Goal: Task Accomplishment & Management: Use online tool/utility

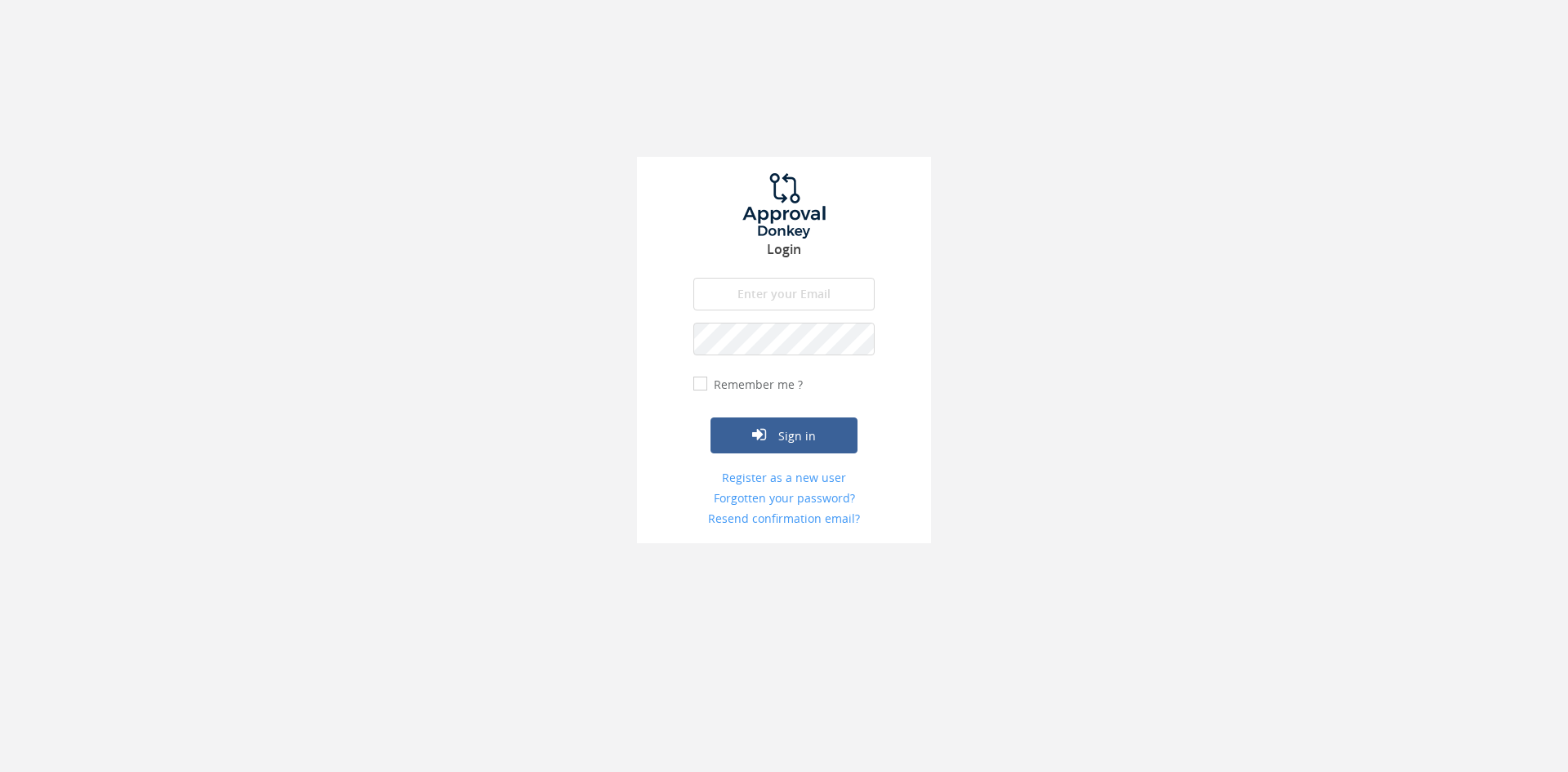
click at [723, 290] on input "email" at bounding box center [784, 294] width 182 height 33
type input "[EMAIL_ADDRESS][DOMAIN_NAME]"
click at [710, 417] on button "Sign in" at bounding box center [784, 435] width 147 height 36
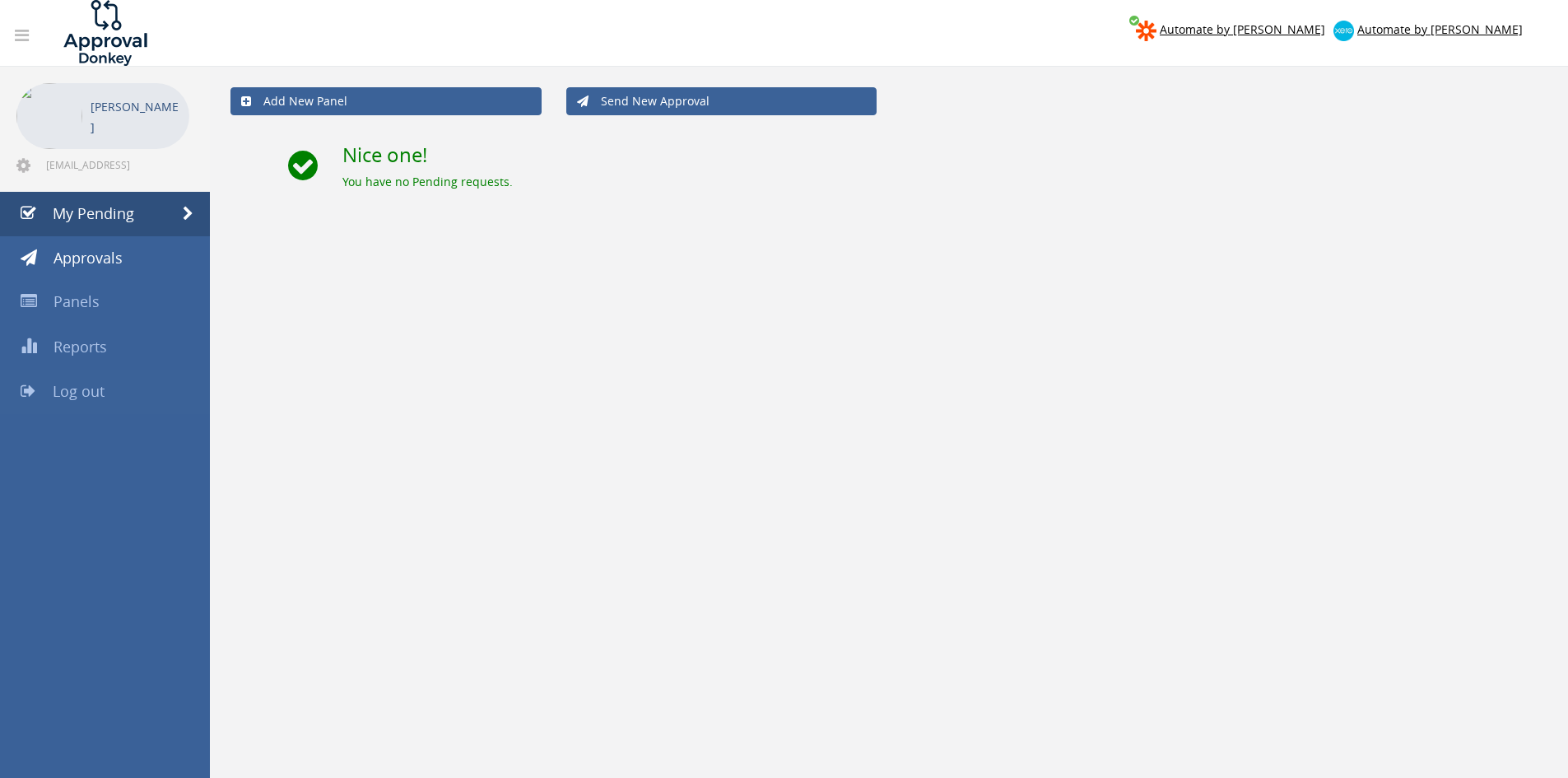
click at [118, 380] on link "Log out" at bounding box center [105, 391] width 210 height 45
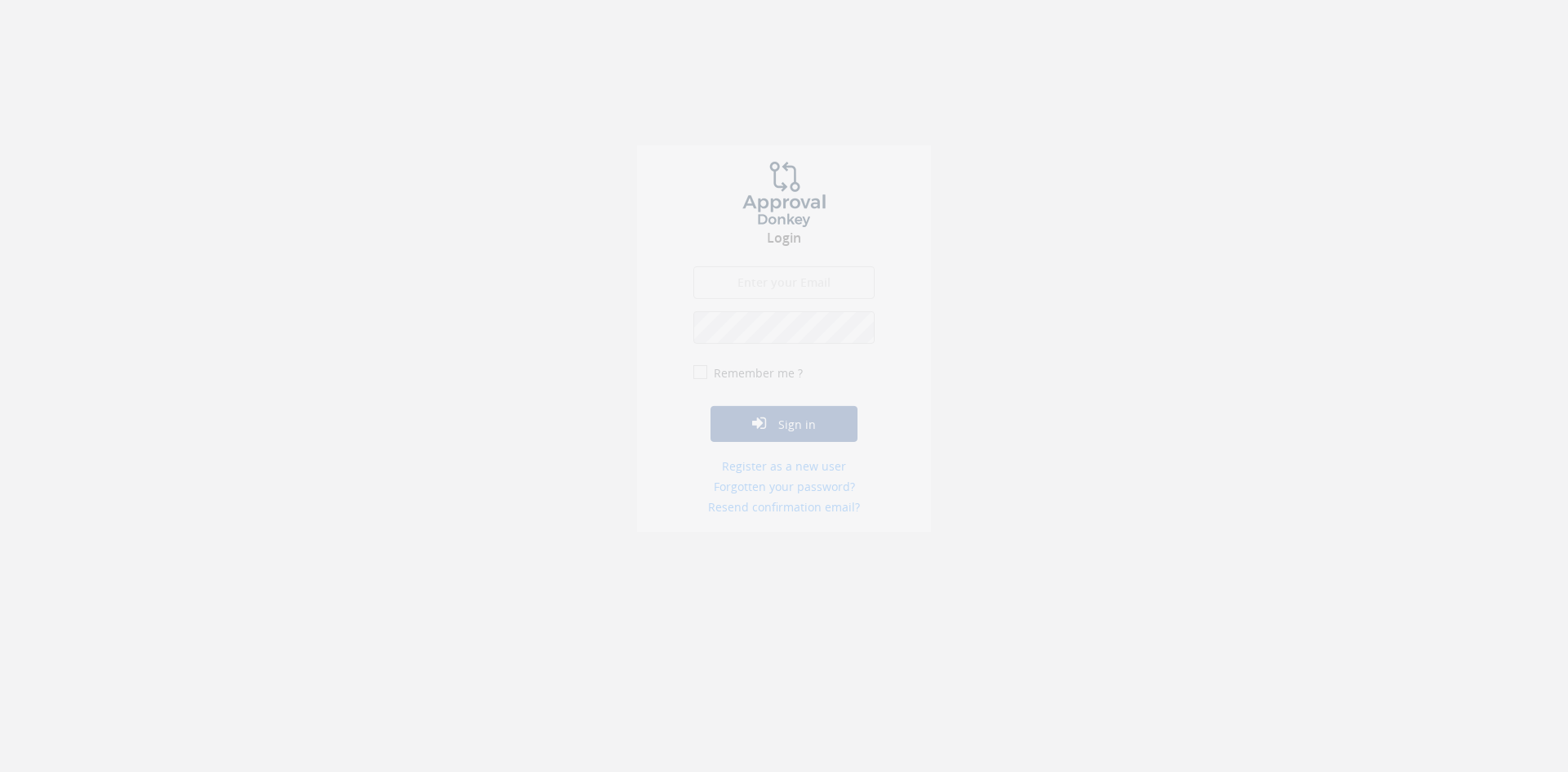
click at [747, 291] on input "email" at bounding box center [784, 294] width 182 height 33
type input "[EMAIL_ADDRESS][DOMAIN_NAME]"
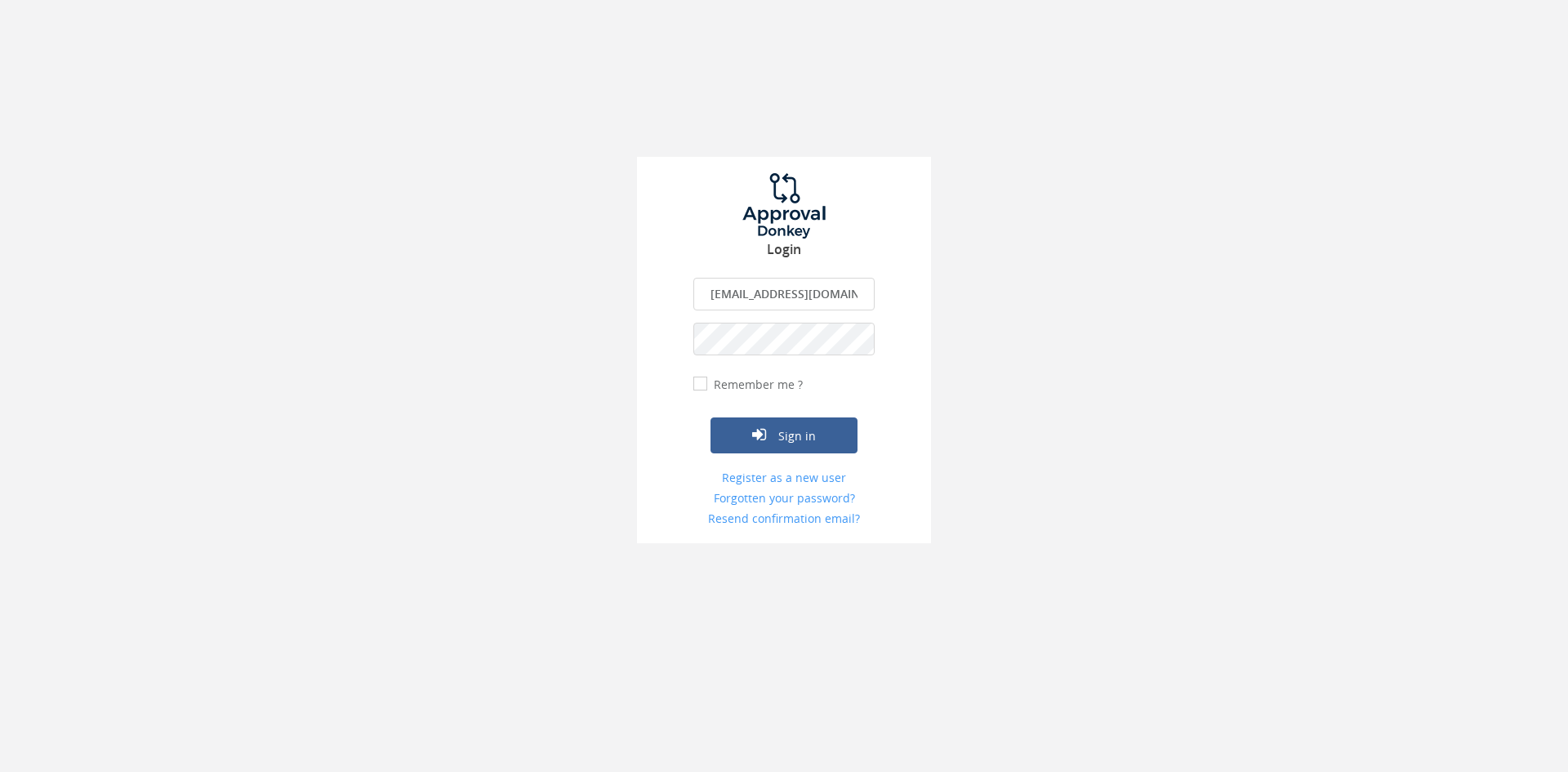
click at [710, 417] on button "Sign in" at bounding box center [784, 435] width 147 height 36
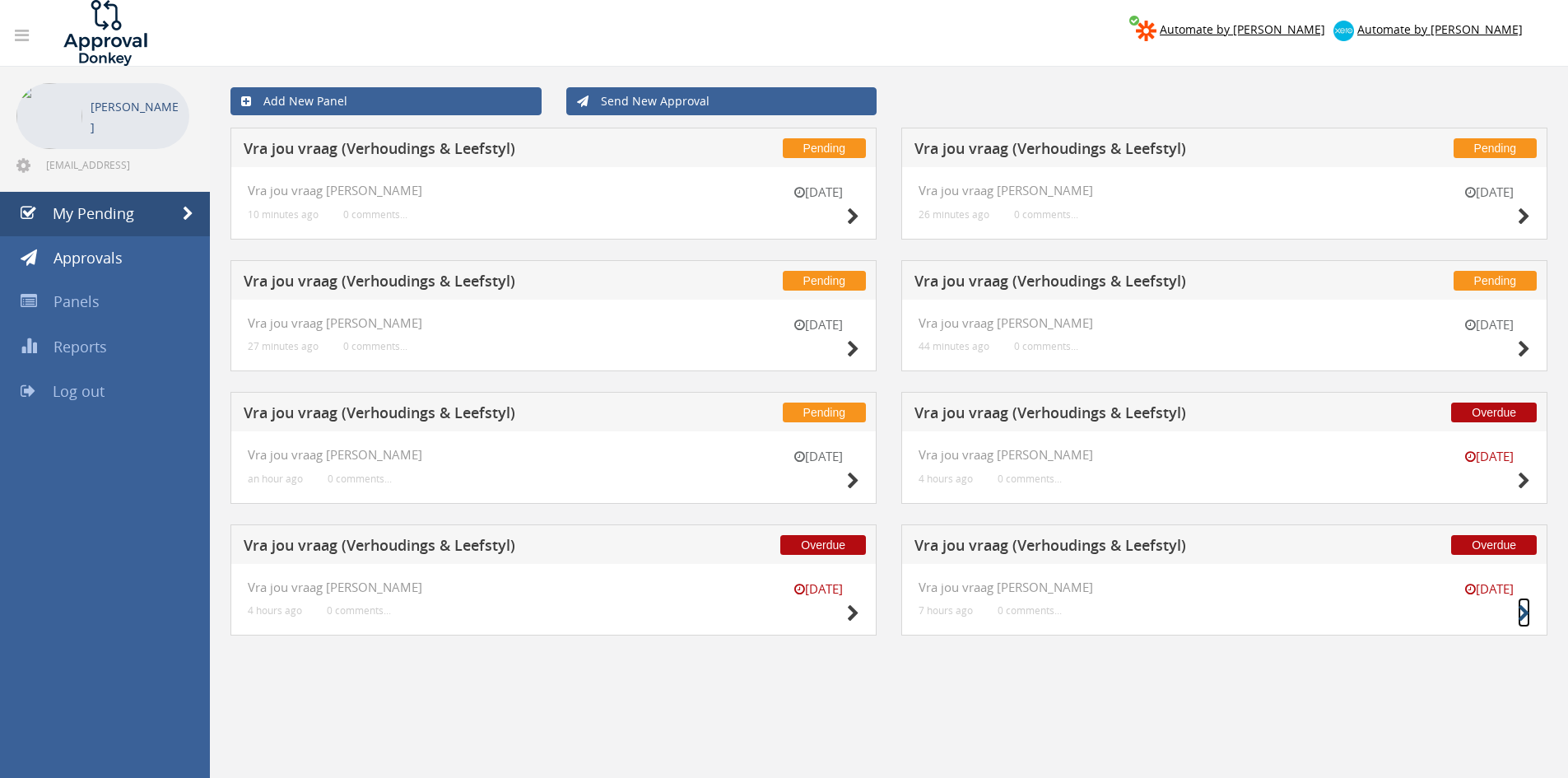
click at [1525, 614] on icon at bounding box center [1523, 613] width 13 height 17
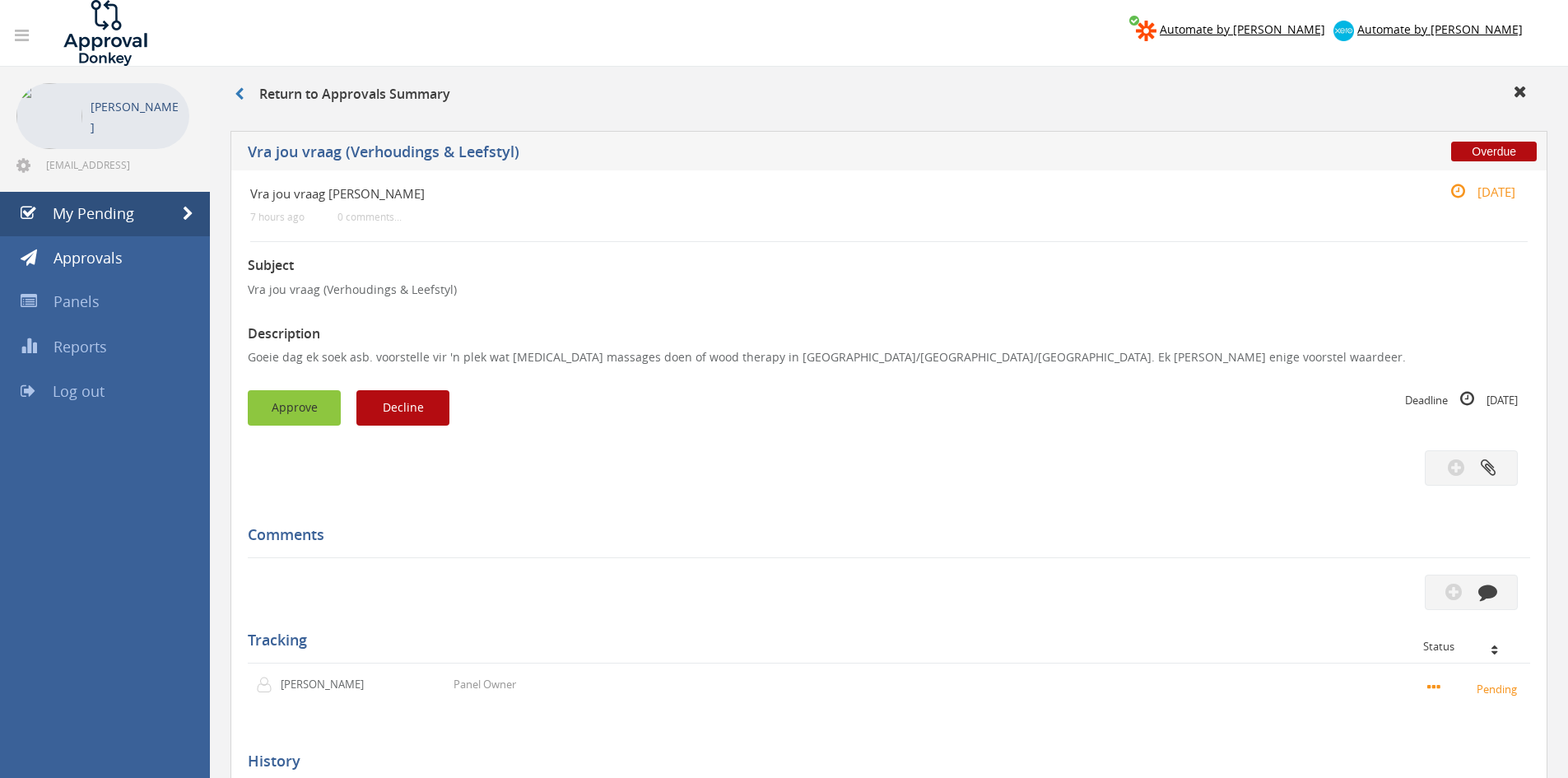
click at [316, 399] on button "Approve" at bounding box center [295, 408] width 93 height 36
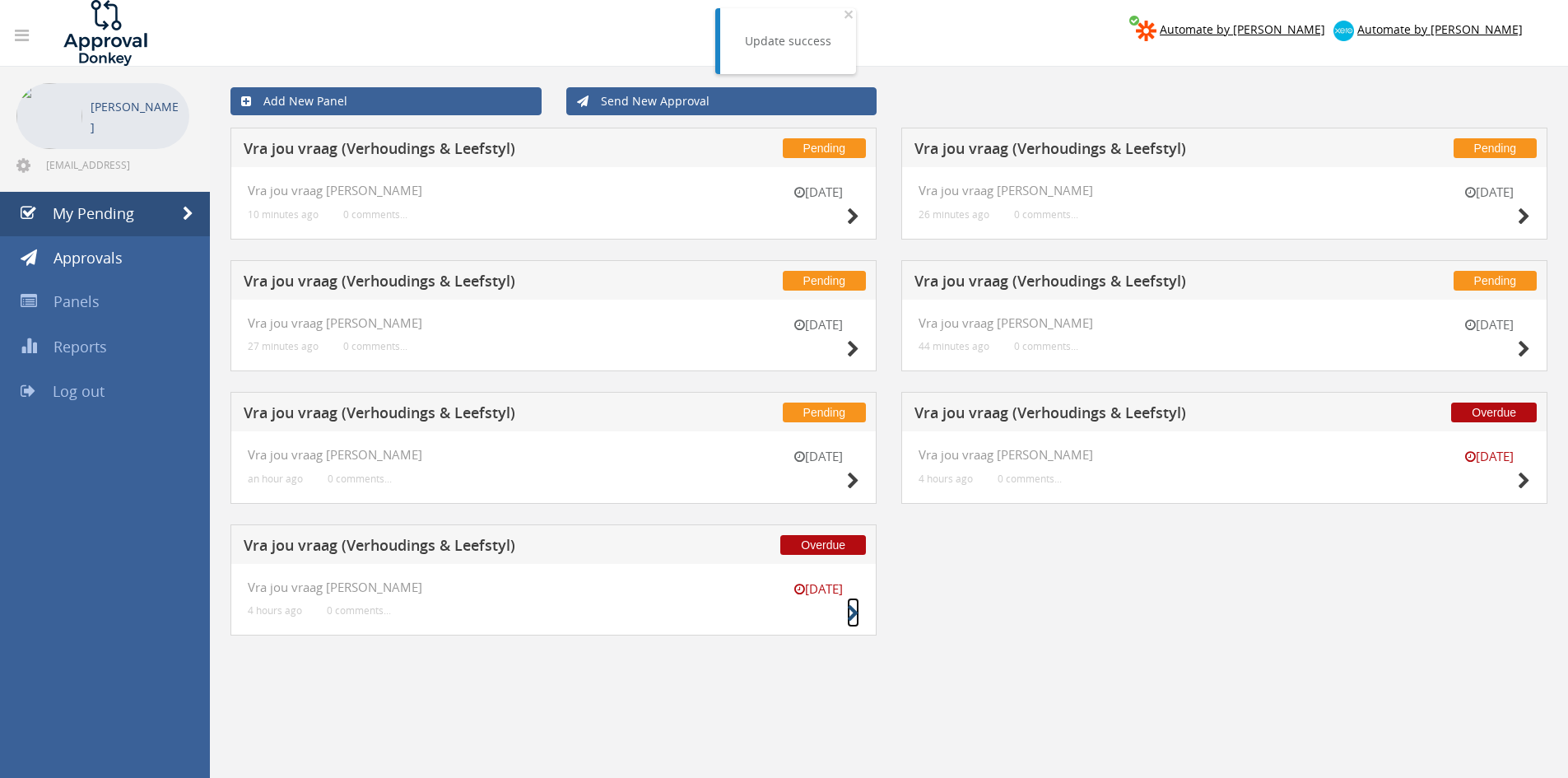
click at [852, 612] on icon at bounding box center [853, 613] width 13 height 17
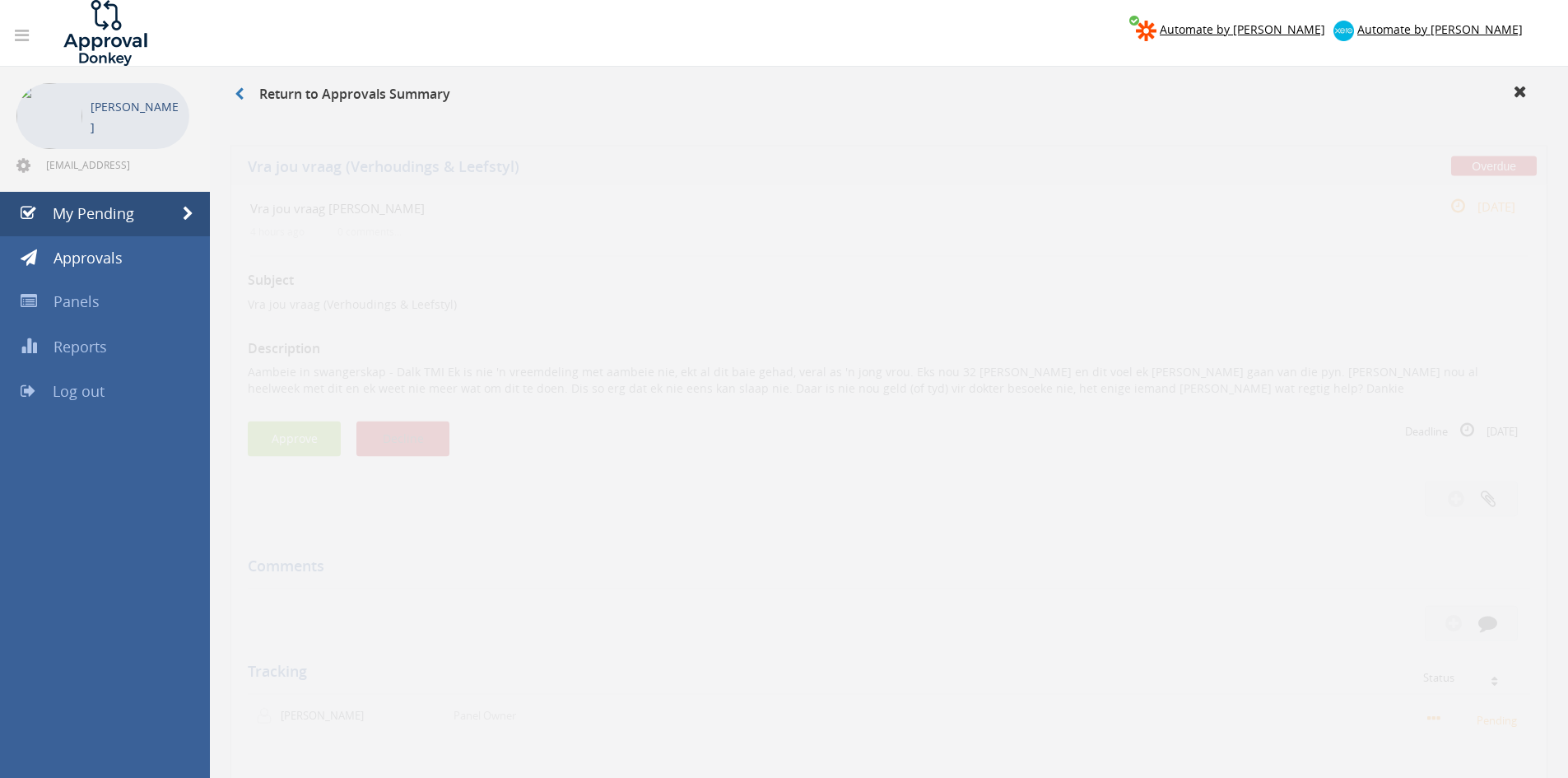
click at [429, 431] on button "Decline" at bounding box center [403, 424] width 93 height 36
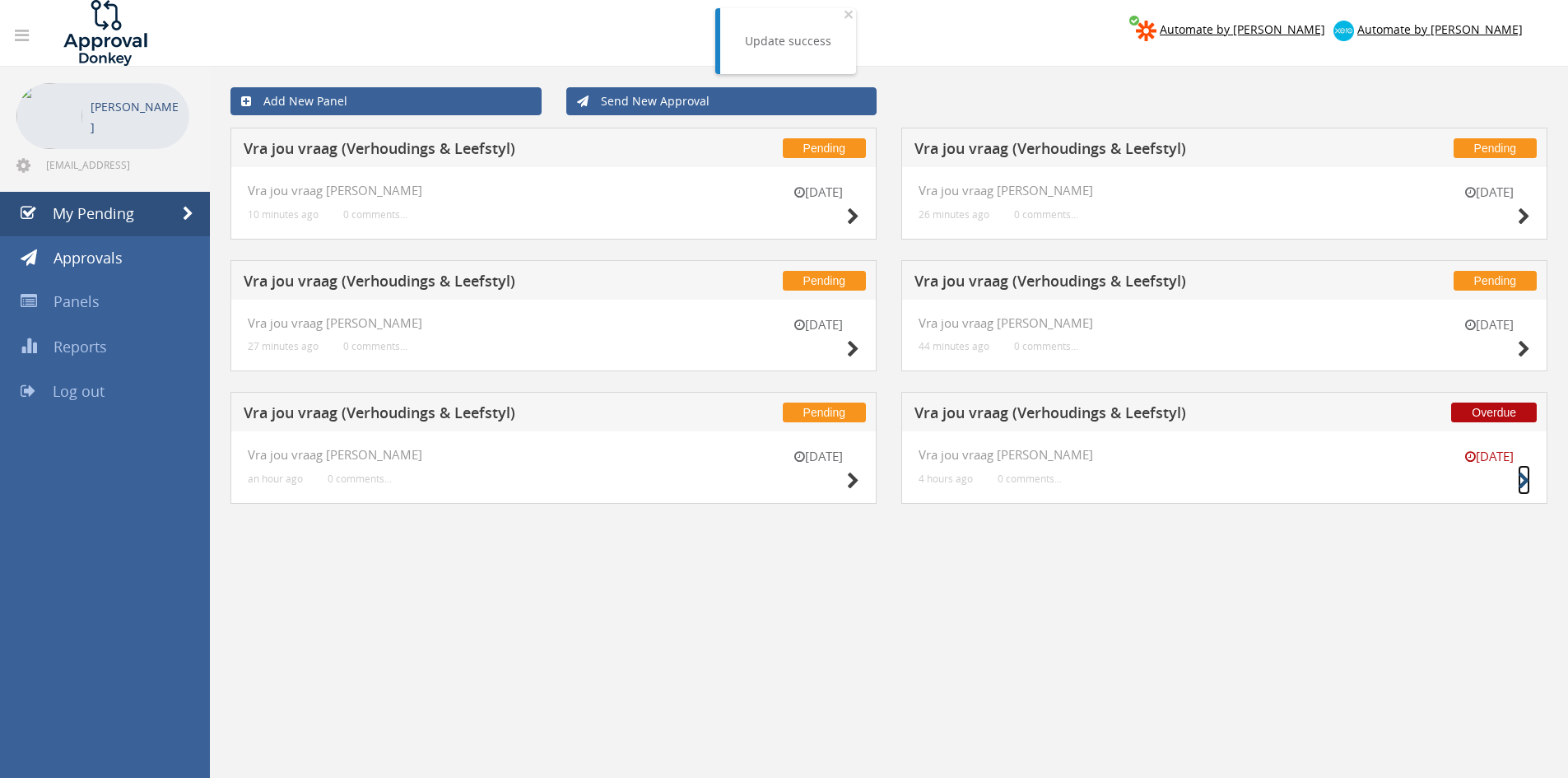
click at [1518, 483] on icon at bounding box center [1523, 482] width 13 height 17
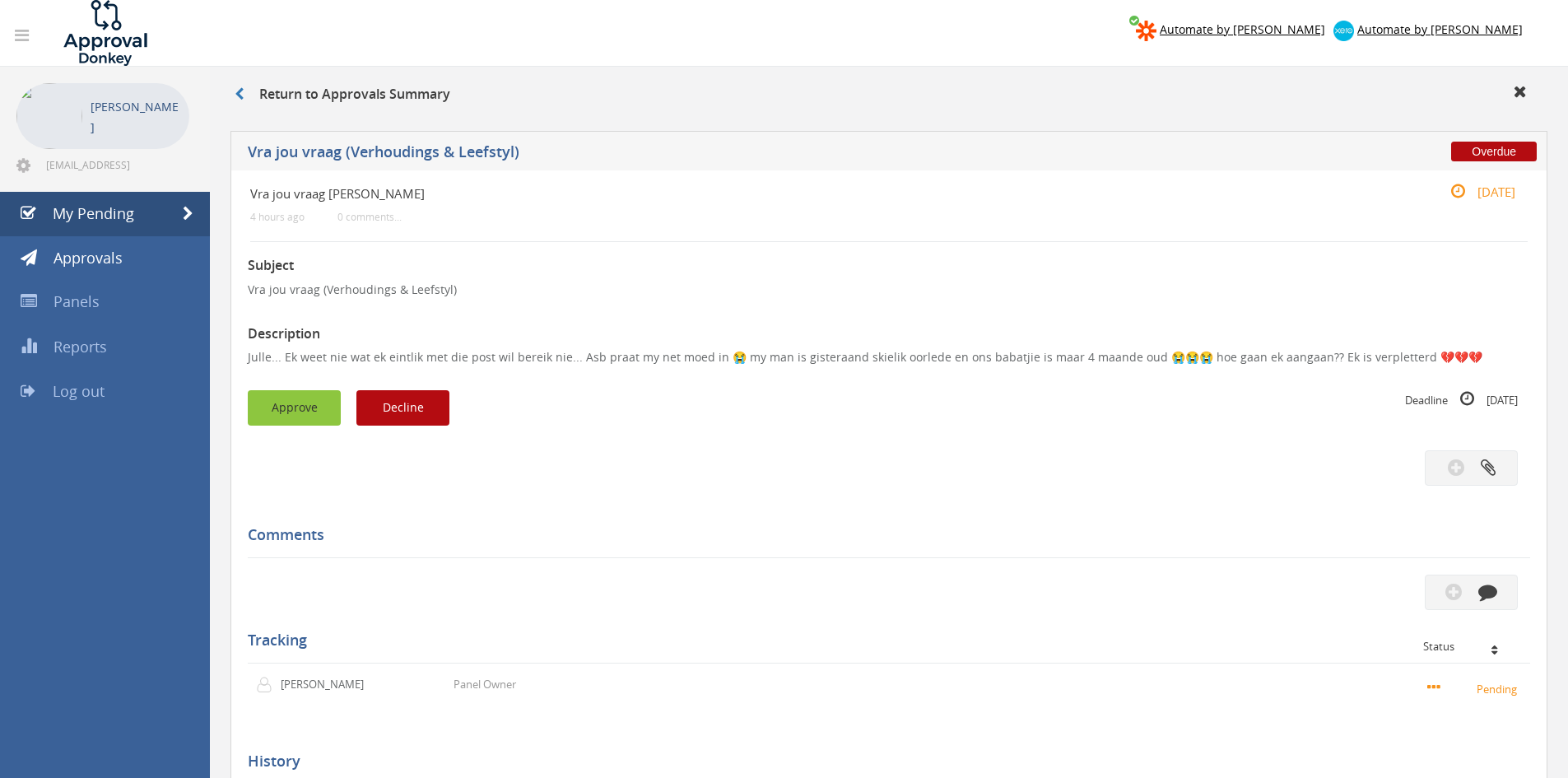
click at [304, 413] on button "Approve" at bounding box center [295, 408] width 93 height 36
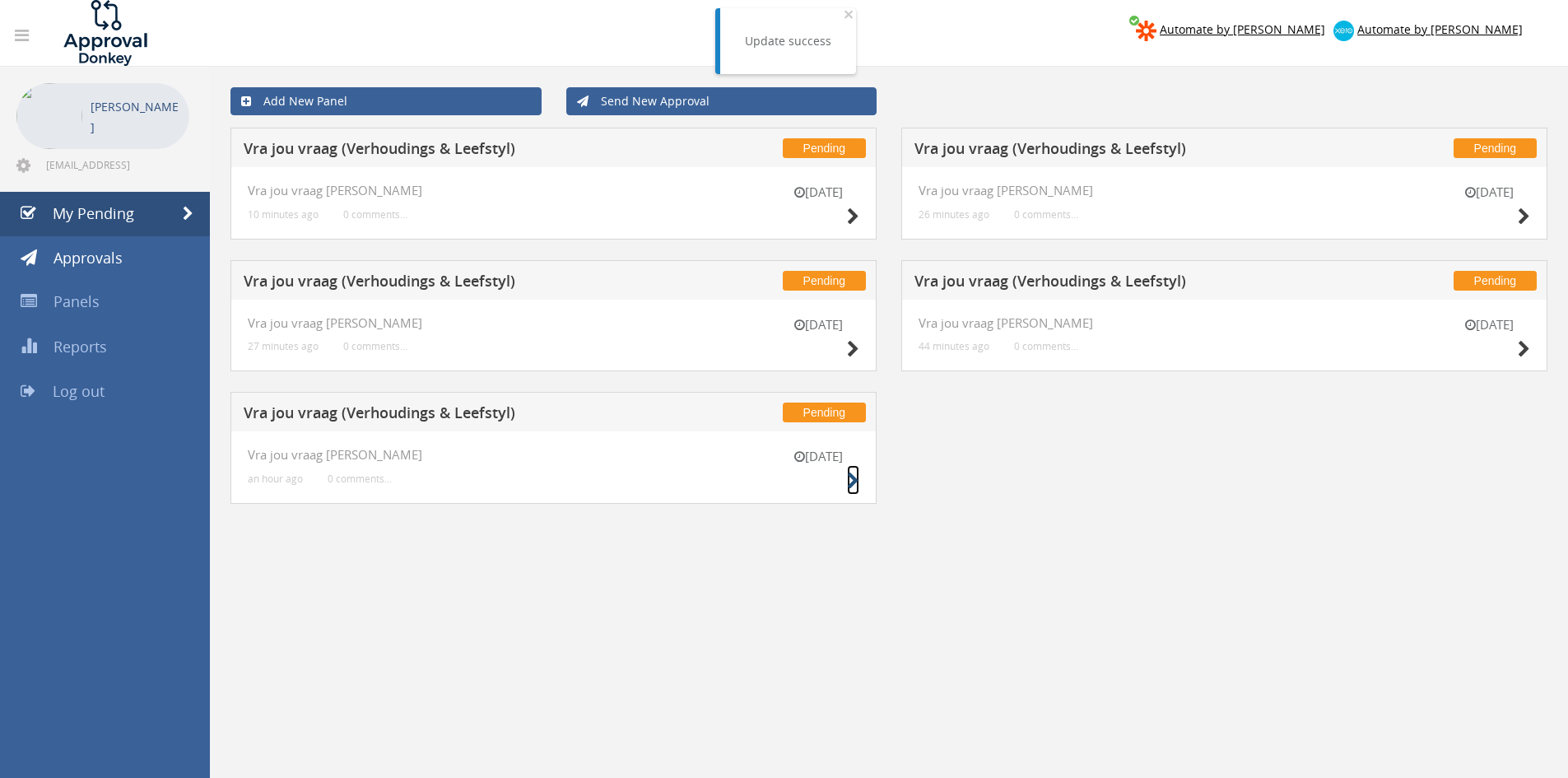
click at [855, 480] on icon at bounding box center [853, 482] width 13 height 17
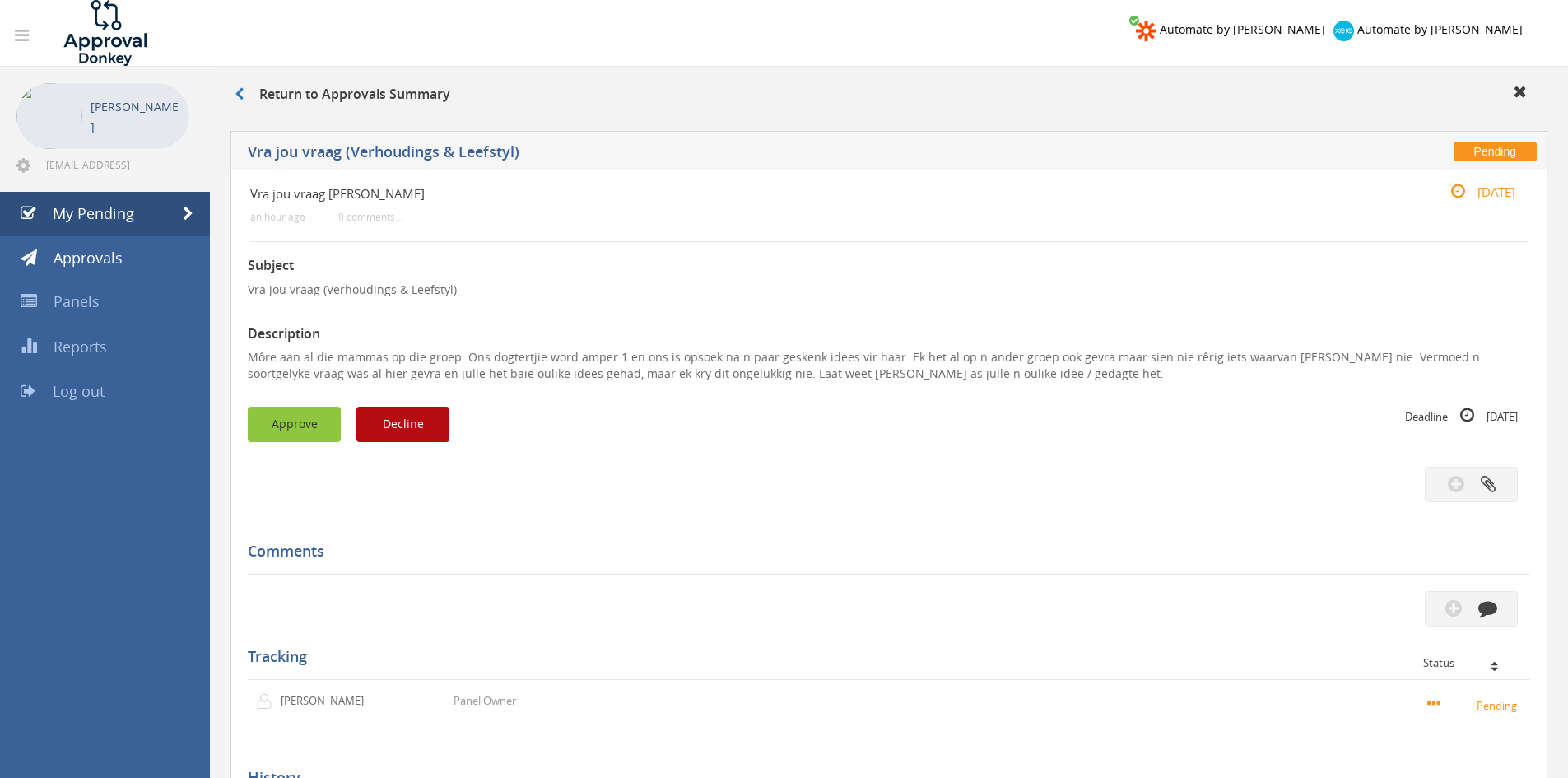
click at [316, 420] on button "Approve" at bounding box center [295, 424] width 93 height 36
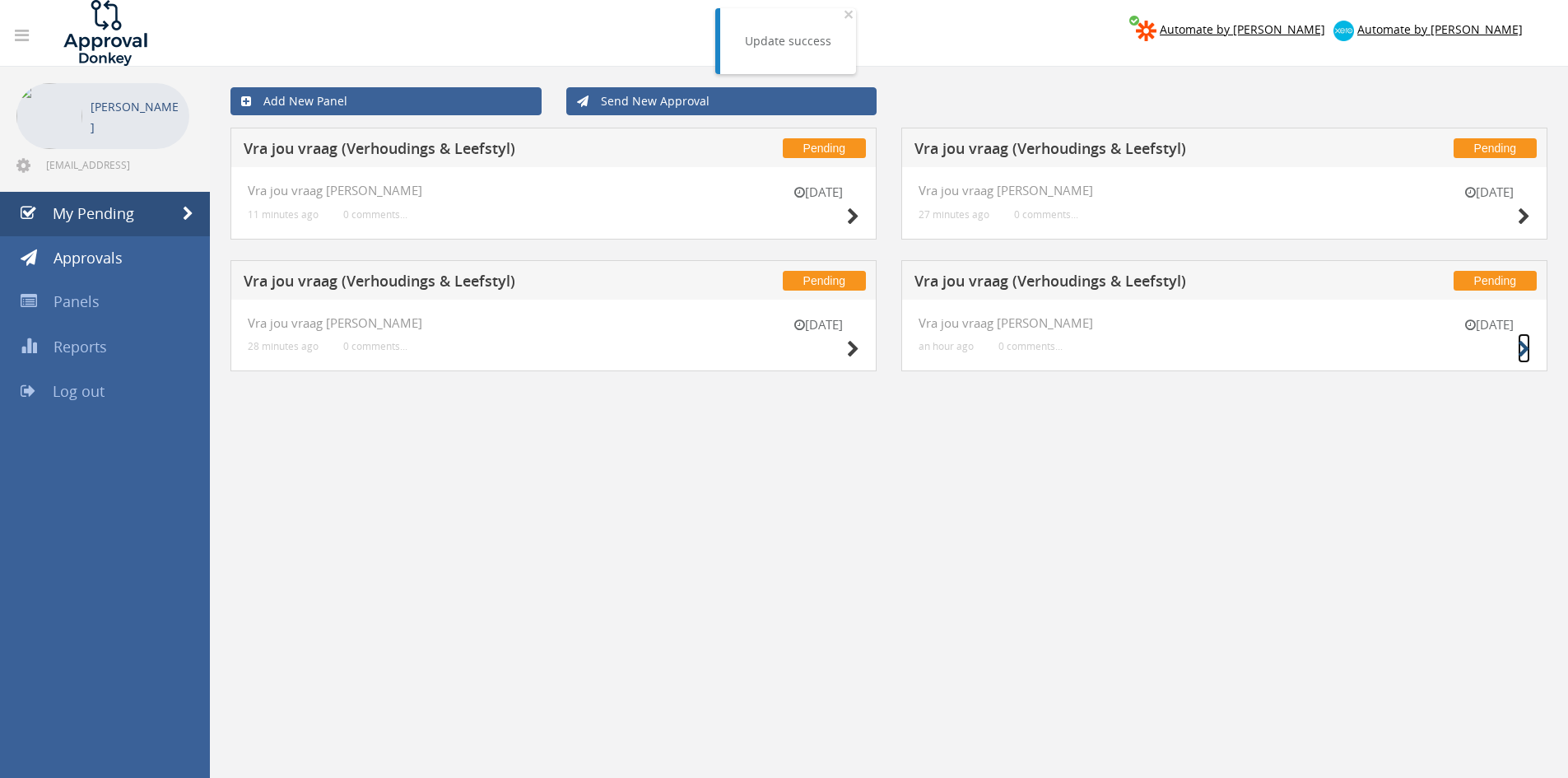
click at [1527, 347] on icon at bounding box center [1523, 350] width 13 height 17
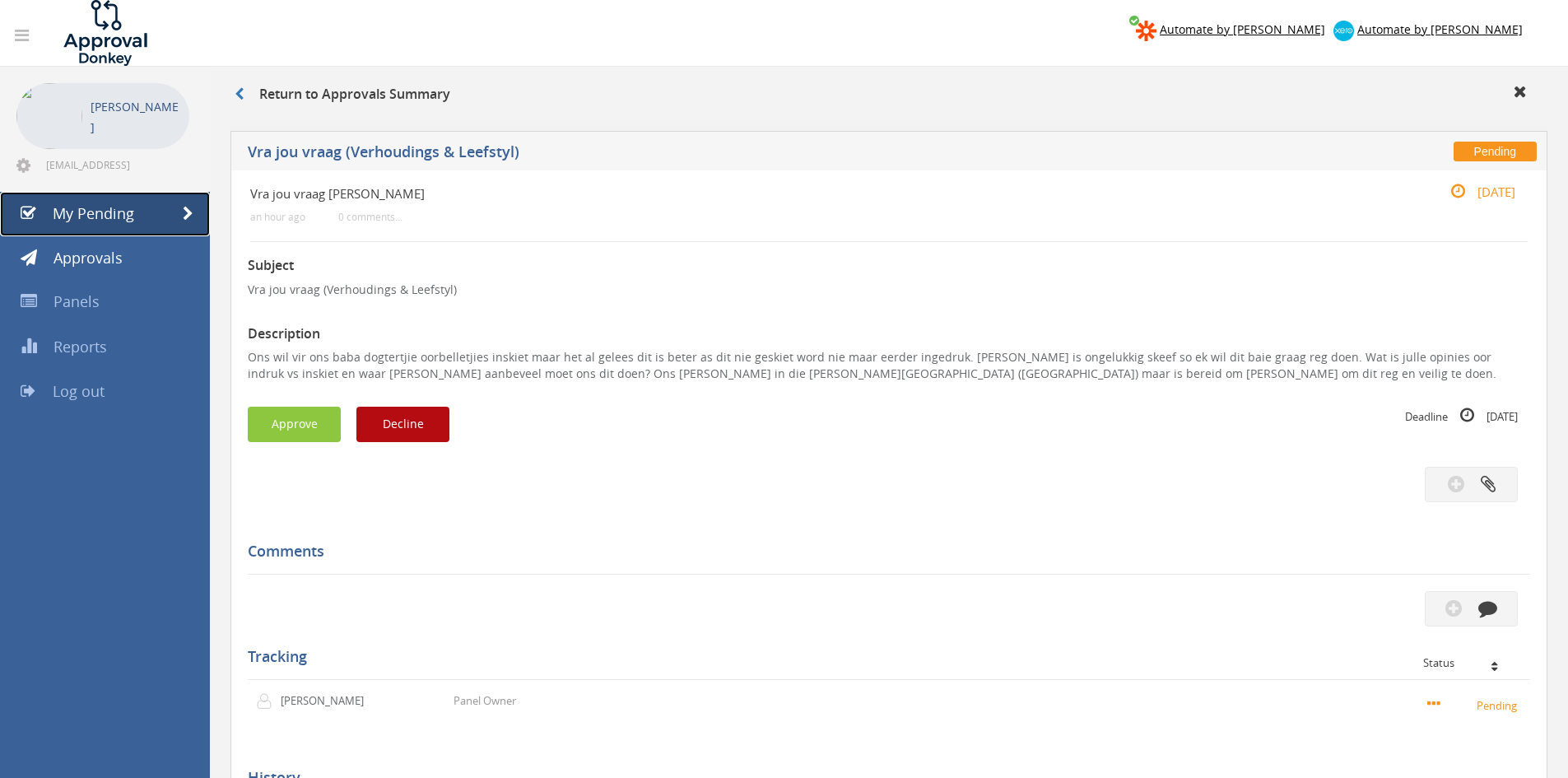
click at [123, 214] on span "My Pending" at bounding box center [93, 213] width 81 height 19
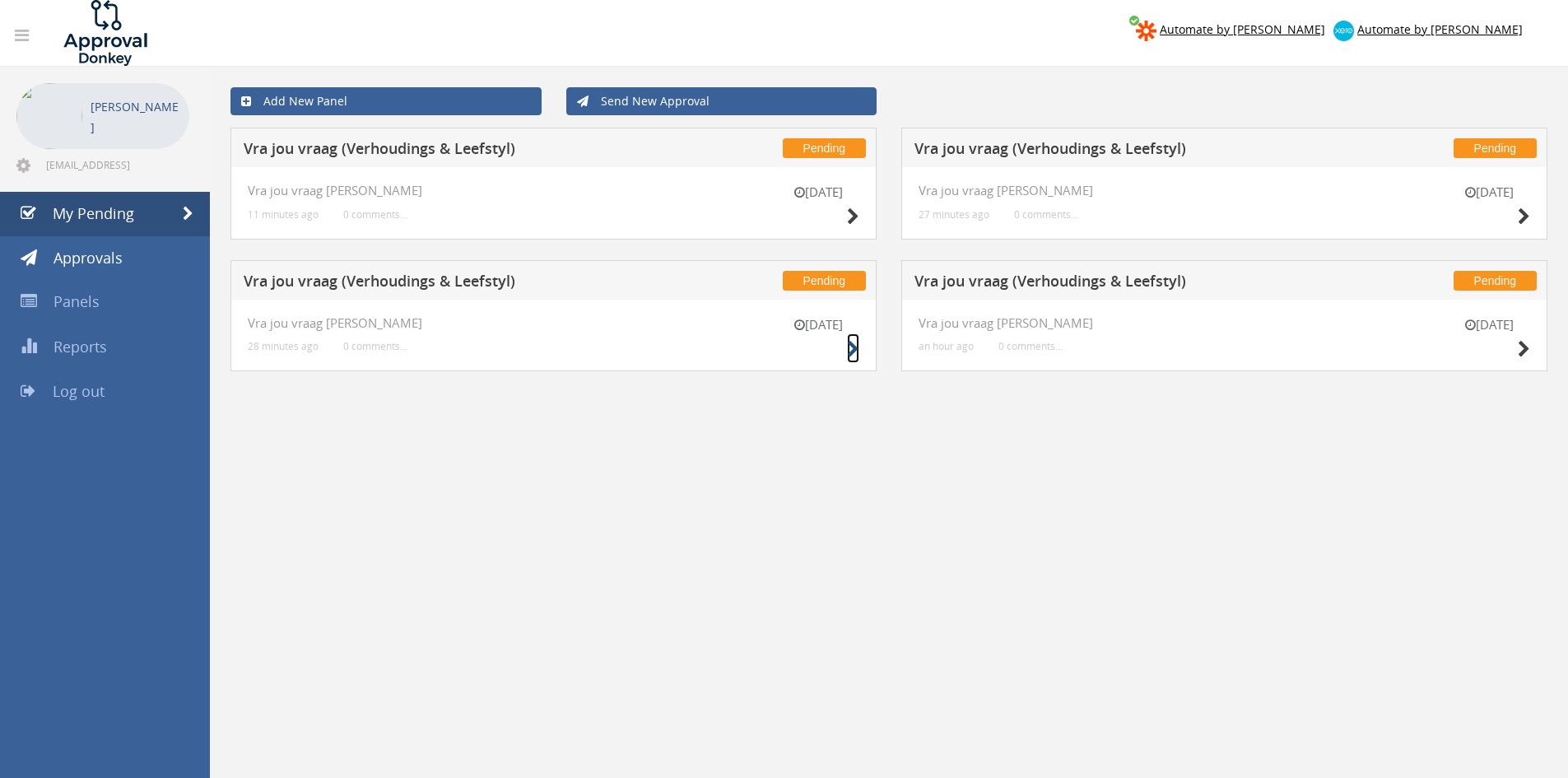
click at [852, 345] on icon at bounding box center [853, 350] width 13 height 17
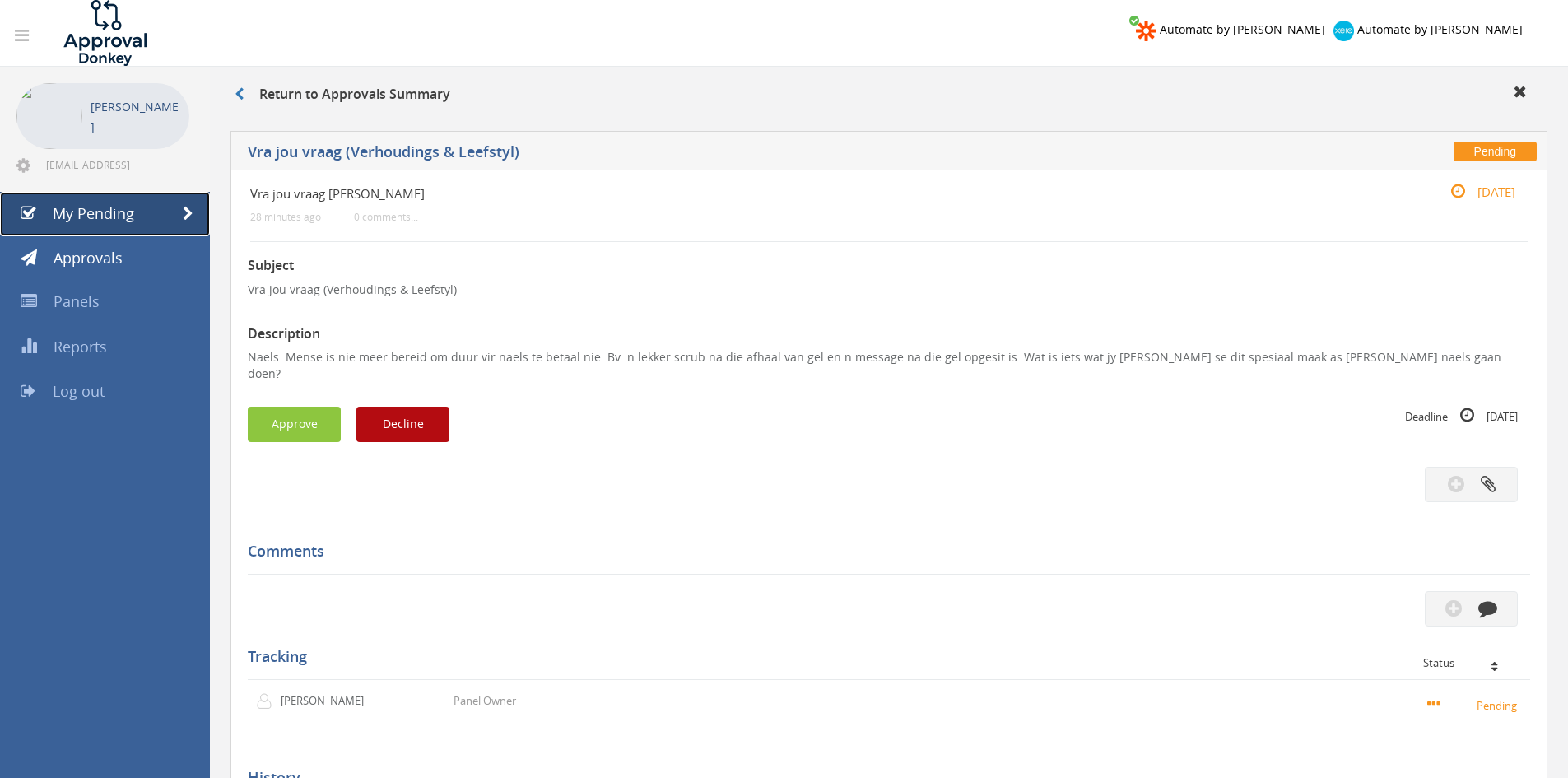
click at [108, 221] on span "My Pending" at bounding box center [93, 213] width 81 height 19
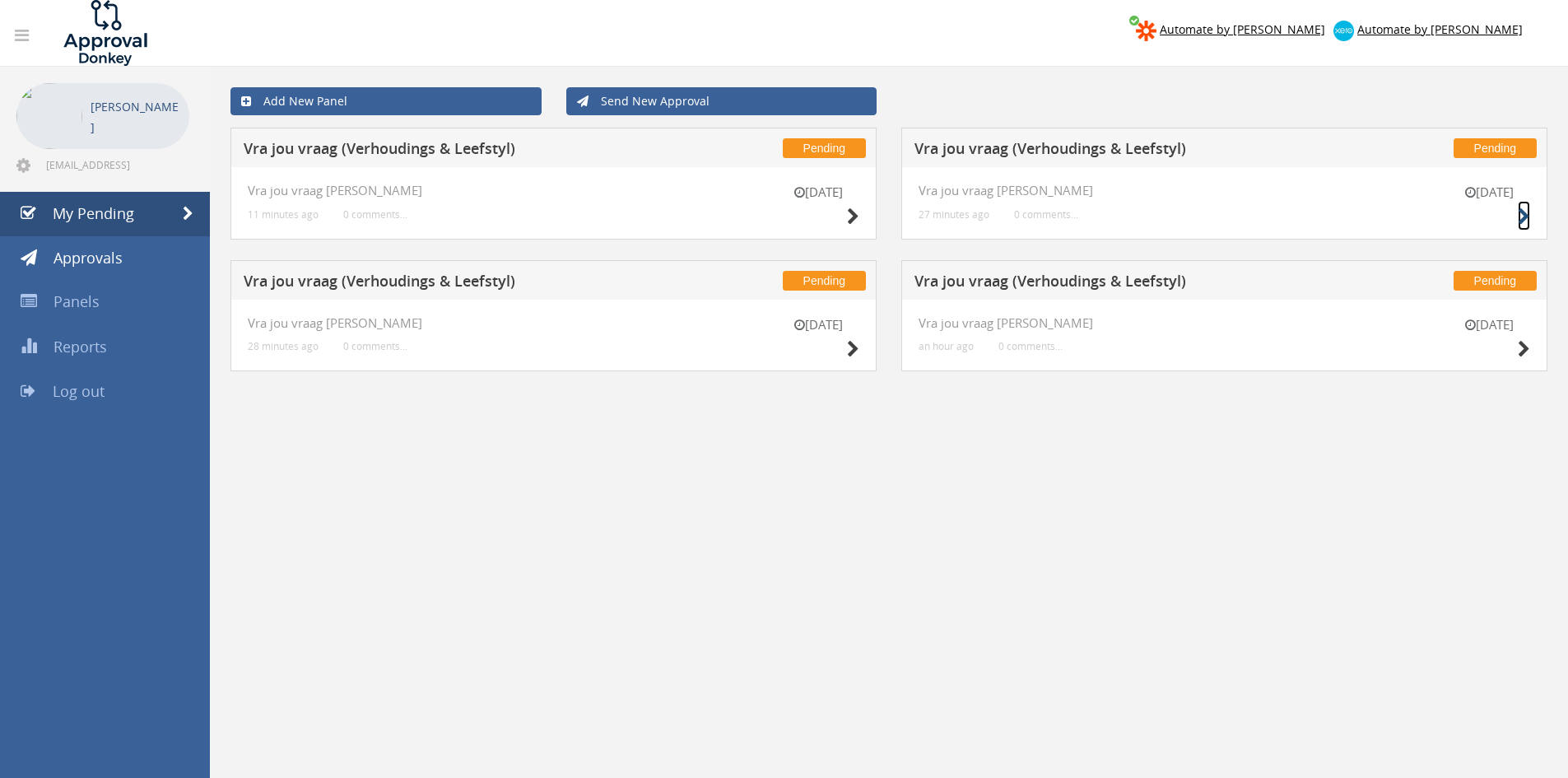
click at [1524, 206] on small at bounding box center [1523, 216] width 13 height 23
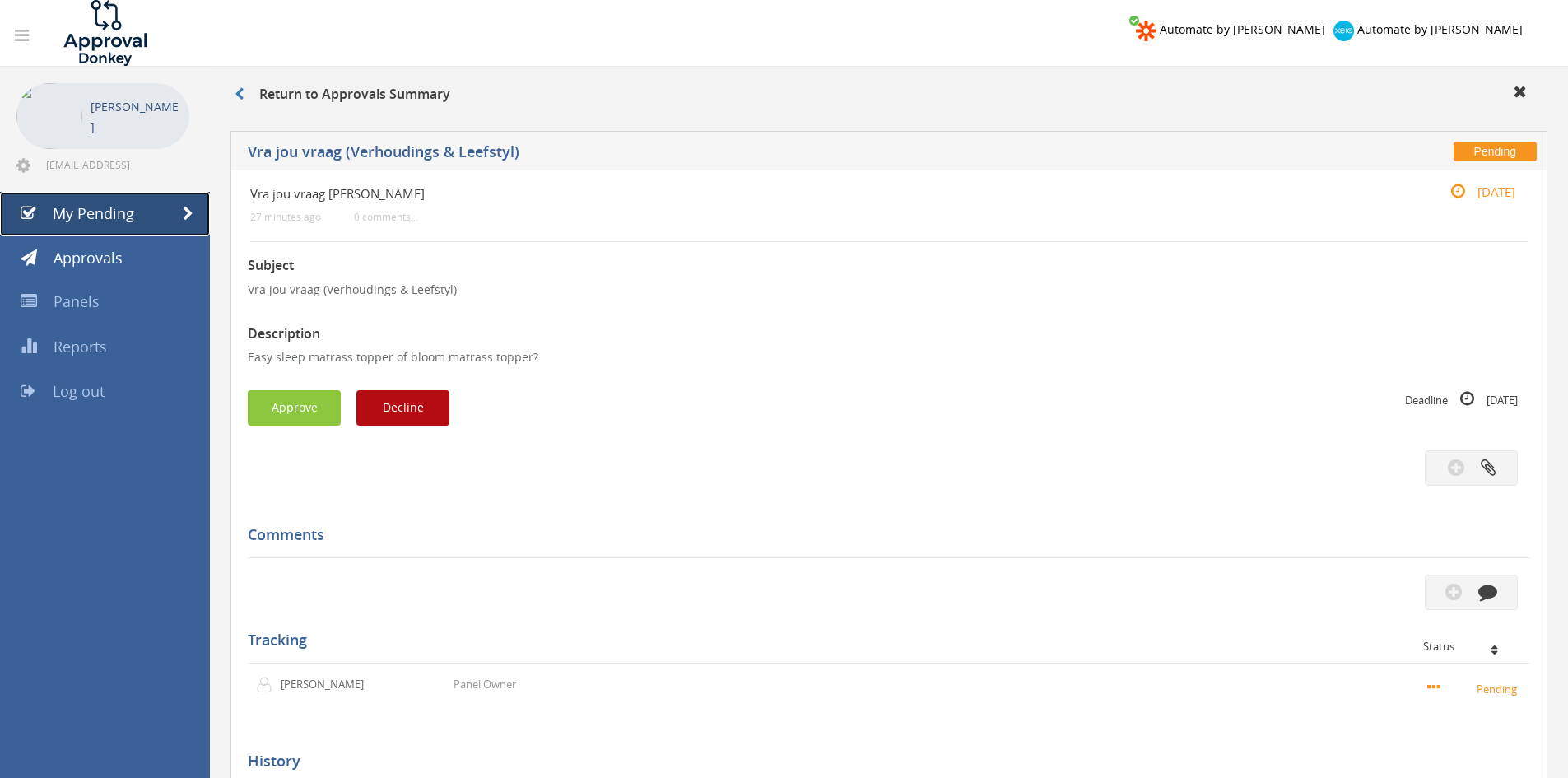
click at [122, 215] on span "My Pending" at bounding box center [93, 213] width 81 height 19
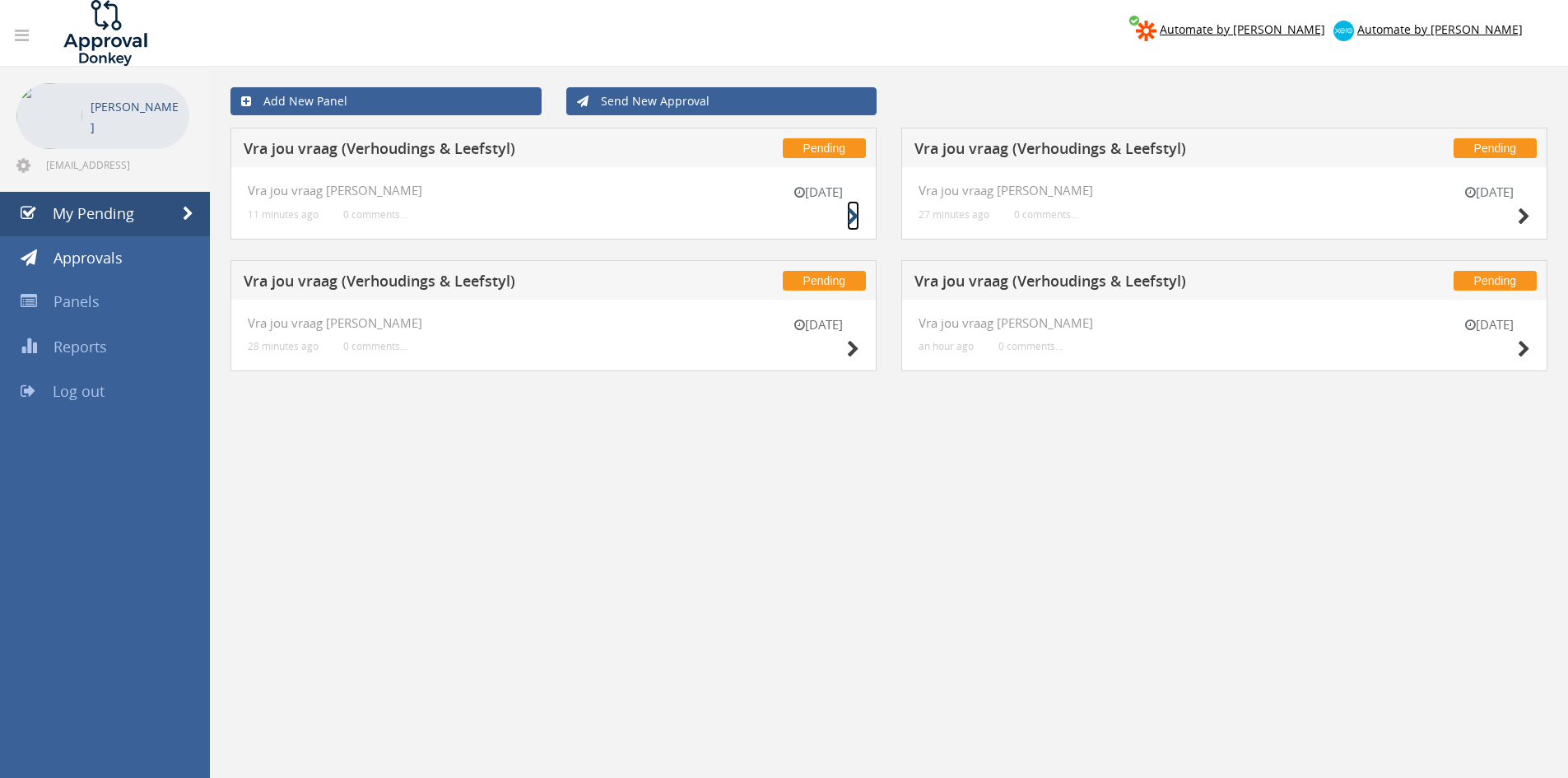
click at [855, 216] on icon at bounding box center [853, 217] width 13 height 17
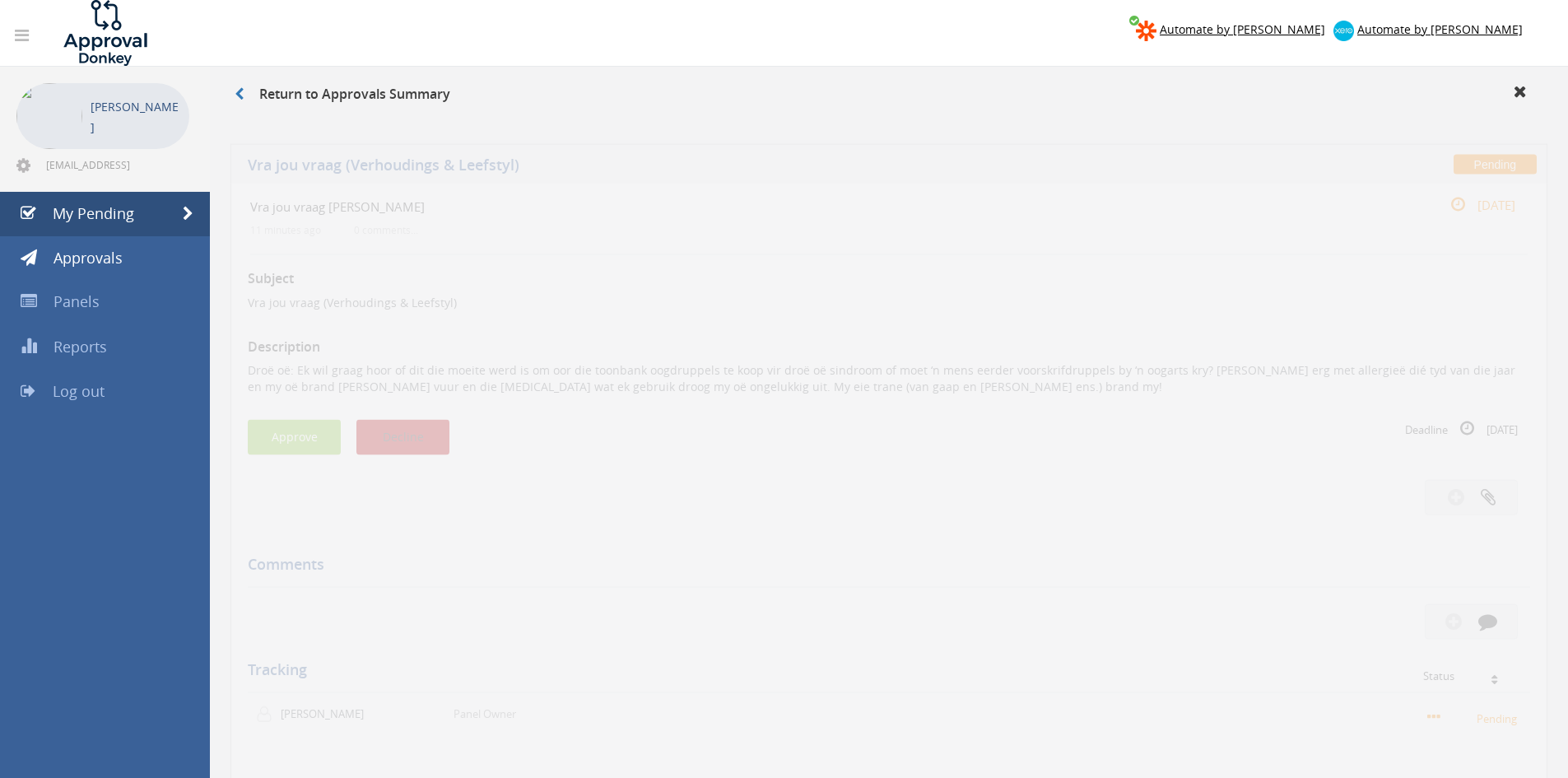
click at [427, 421] on button "Decline" at bounding box center [403, 424] width 93 height 36
